Goal: Check status: Check status

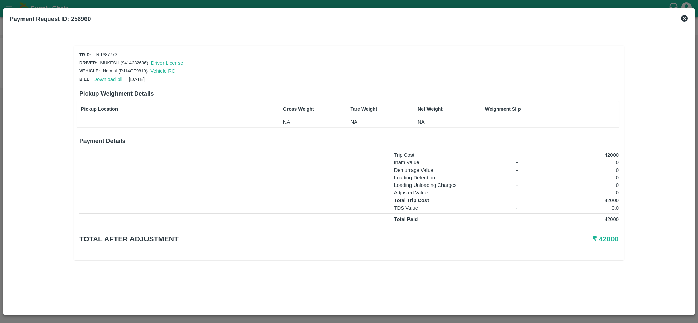
click at [683, 18] on icon at bounding box center [684, 18] width 7 height 7
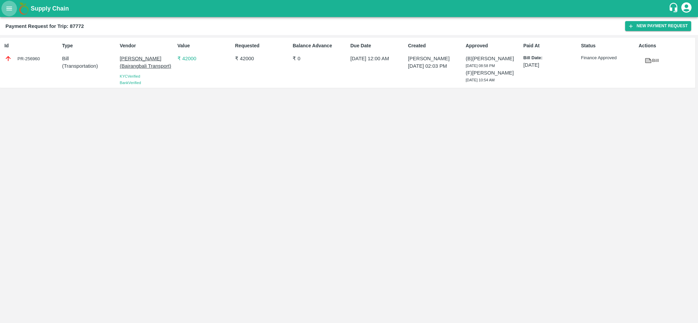
click at [13, 8] on button "open drawer" at bounding box center [9, 9] width 16 height 16
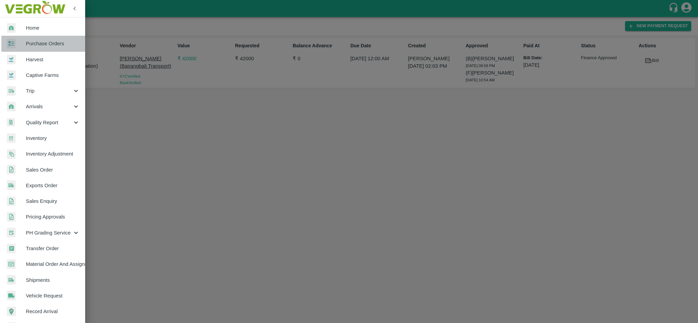
click at [42, 39] on link "Purchase Orders" at bounding box center [42, 44] width 85 height 16
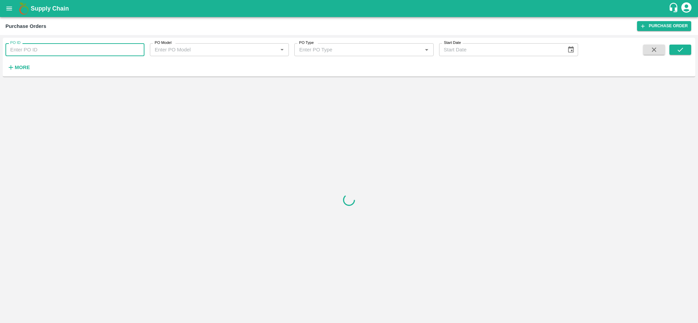
click at [49, 49] on input "PO ID" at bounding box center [74, 49] width 139 height 13
paste input "172964"
click at [683, 48] on icon "submit" at bounding box center [680, 50] width 5 height 4
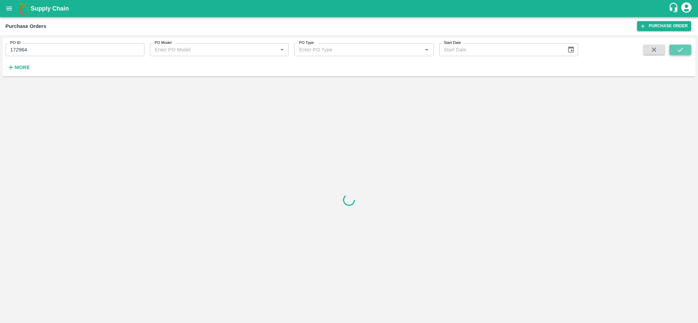
click at [683, 48] on icon "submit" at bounding box center [680, 50] width 5 height 4
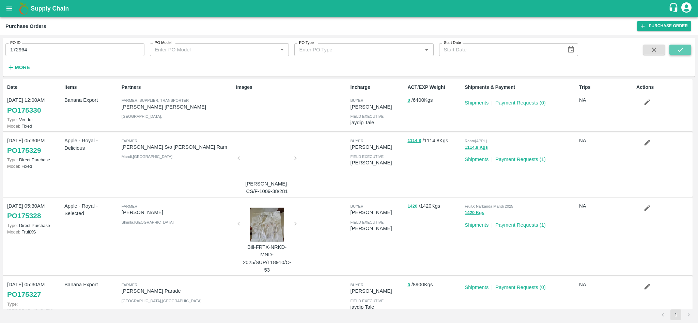
click at [679, 49] on icon "submit" at bounding box center [680, 49] width 7 height 7
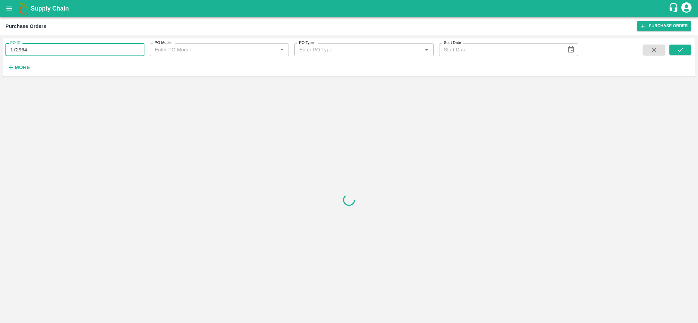
click at [61, 47] on input "172964" at bounding box center [74, 49] width 139 height 13
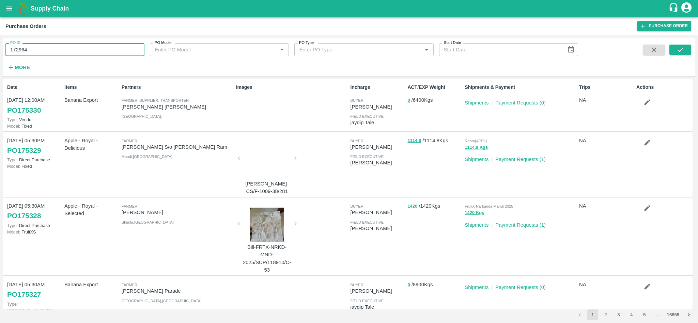
type input "172964"
